Goal: Communication & Community: Answer question/provide support

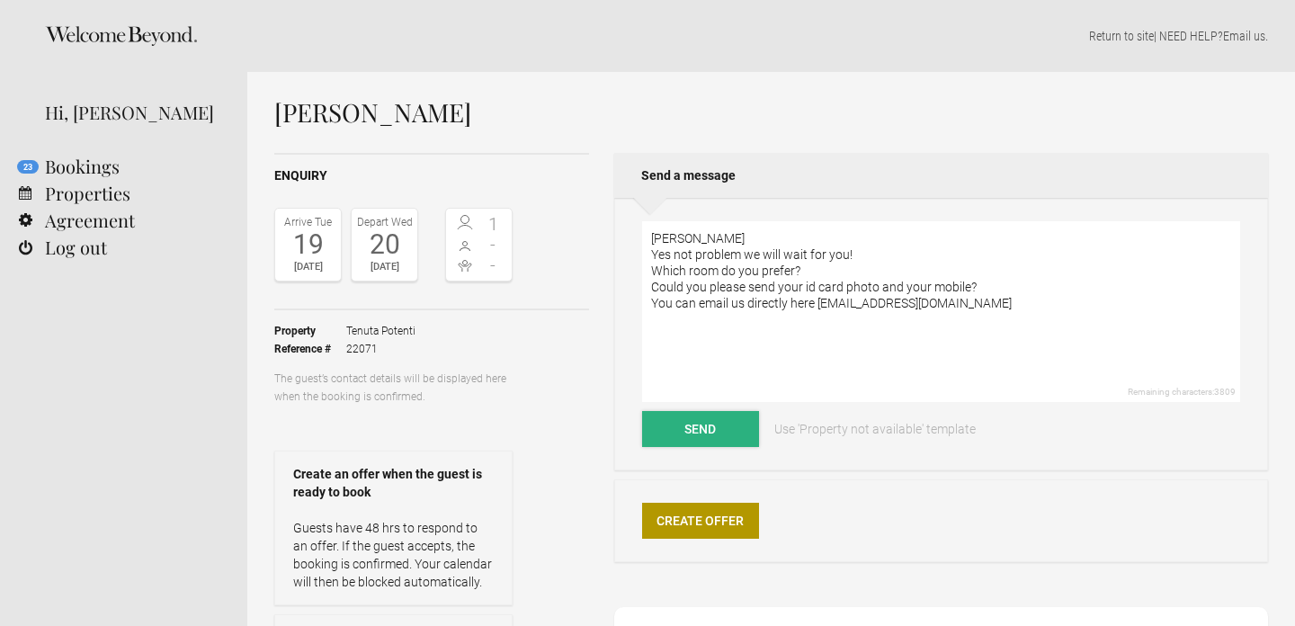
type textarea "[PERSON_NAME] Yes not problem we will wait for you! Which room do you prefer? C…"
click at [692, 424] on button "Send" at bounding box center [700, 429] width 117 height 36
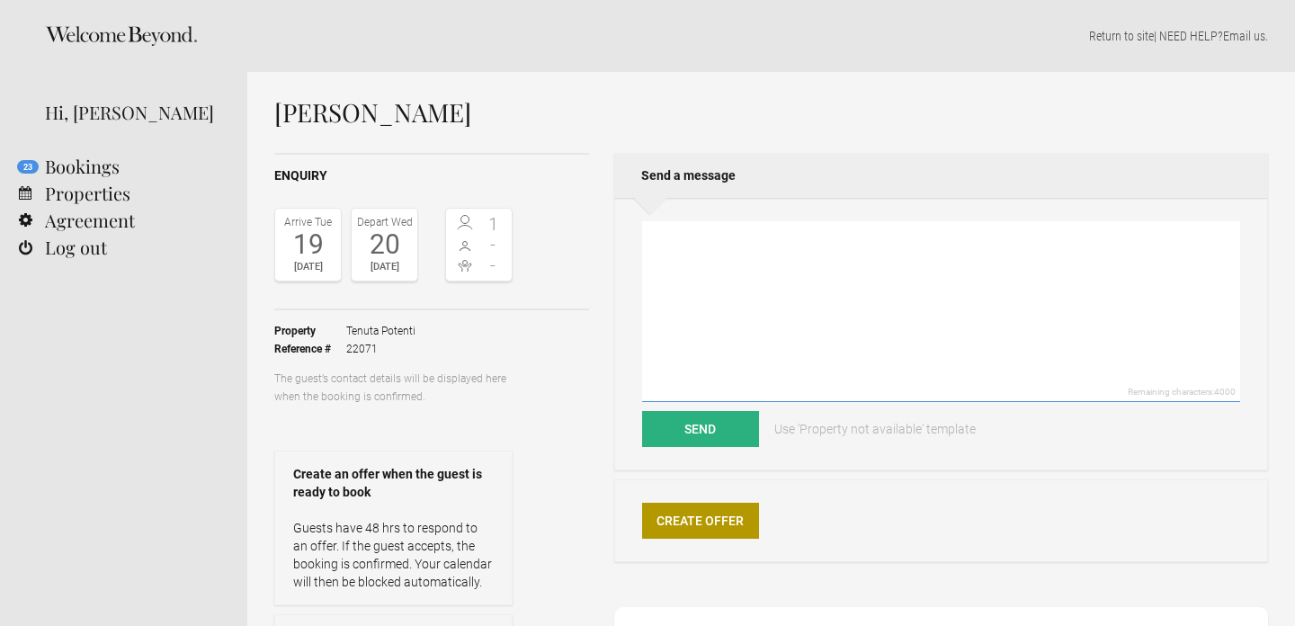
click at [796, 268] on textarea at bounding box center [941, 311] width 598 height 181
type textarea "HAve you sent here: [EMAIL_ADDRESS][DOMAIN_NAME] ? we haven't received"
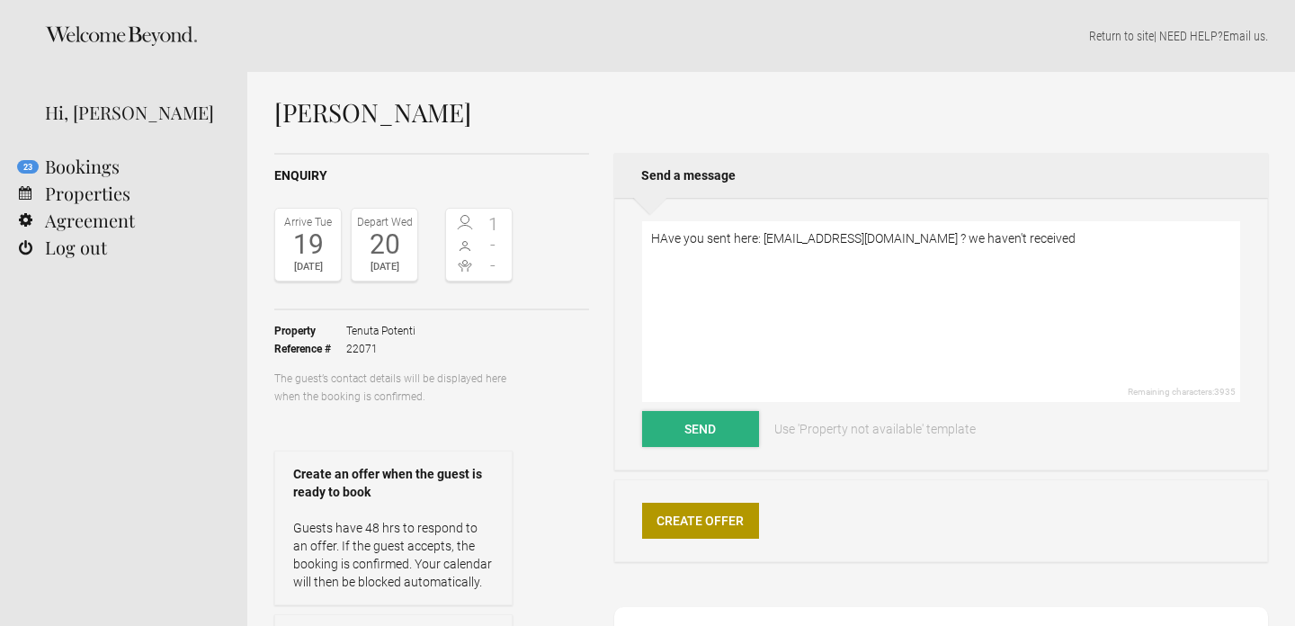
click at [689, 413] on button "Send" at bounding box center [700, 429] width 117 height 36
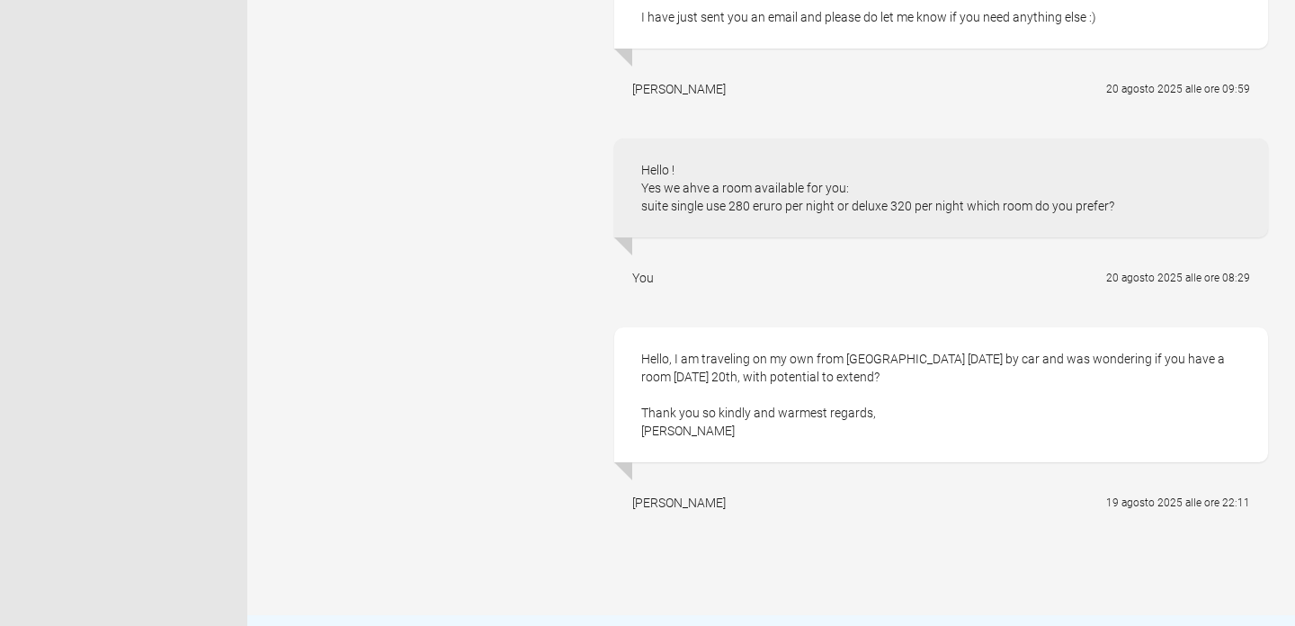
scroll to position [851, 0]
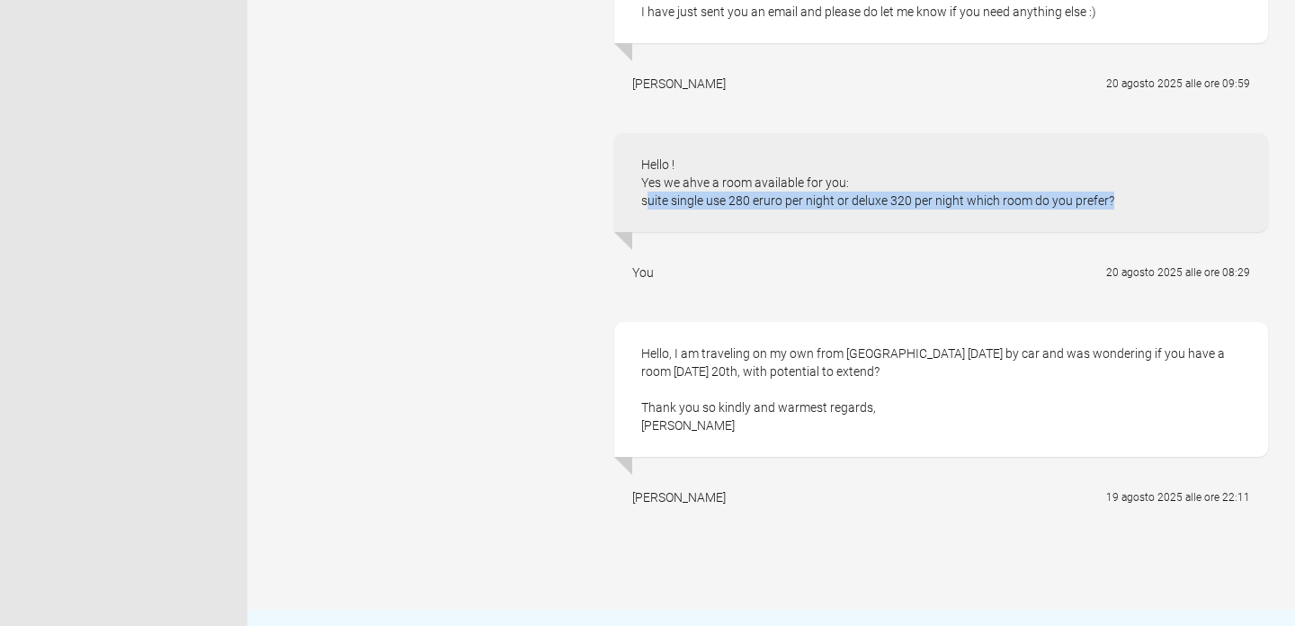
drag, startPoint x: 641, startPoint y: 200, endPoint x: 1107, endPoint y: 200, distance: 465.7
click at [1107, 200] on div "Hello ! Yes we ahve a room available for you: suite single use 280 eruro per ni…" at bounding box center [941, 182] width 654 height 99
copy div "suite single use 280 eruro per night or deluxe 320 per night which room do you …"
